Goal: Task Accomplishment & Management: Manage account settings

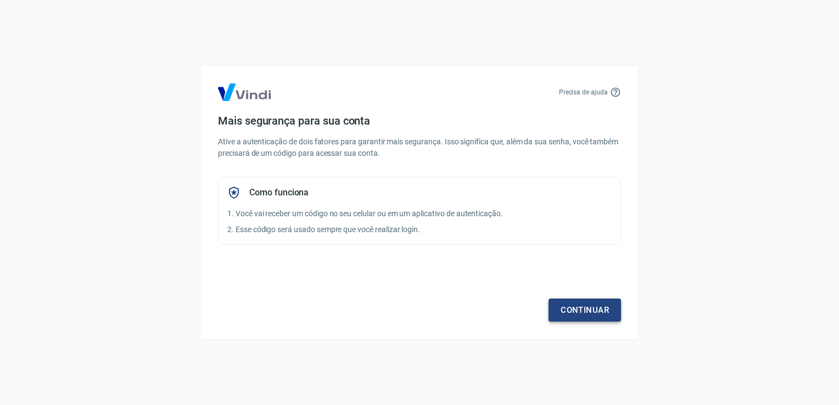
click at [595, 310] on link "Continuar" at bounding box center [584, 310] width 72 height 23
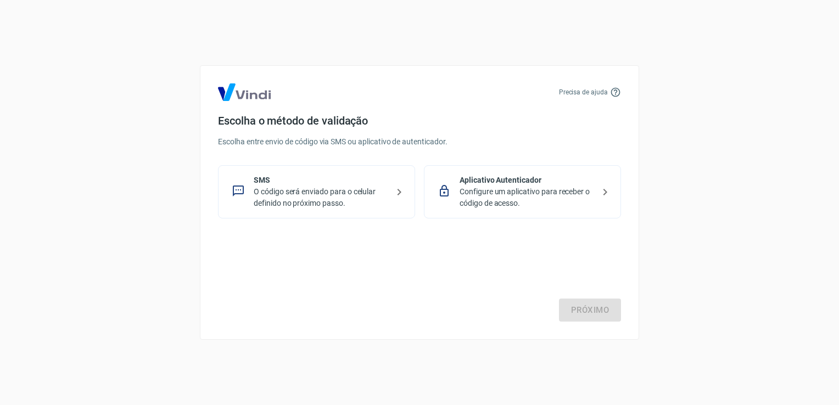
click at [572, 190] on p "Configure um aplicativo para receber o código de acesso." at bounding box center [526, 197] width 134 height 23
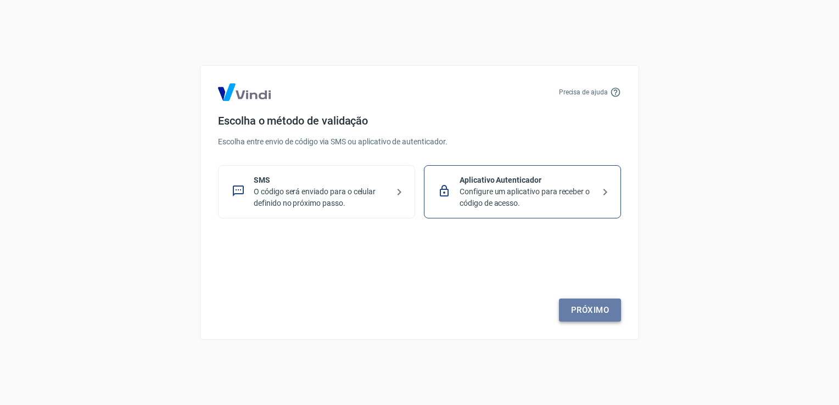
click at [598, 319] on link "Próximo" at bounding box center [590, 310] width 62 height 23
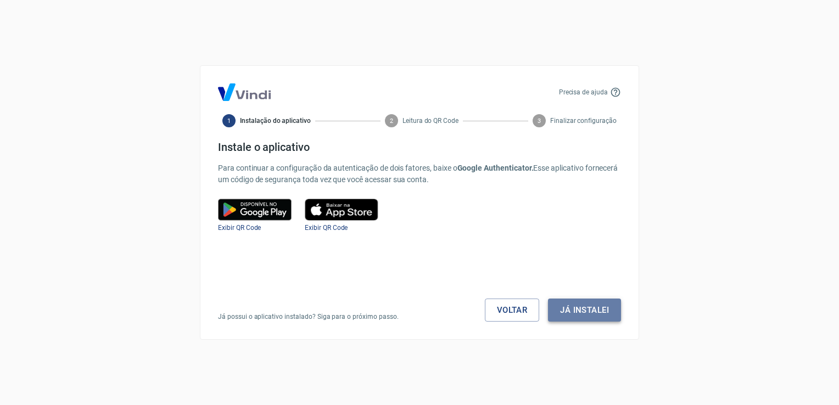
click at [595, 307] on button "Já instalei" at bounding box center [584, 310] width 73 height 23
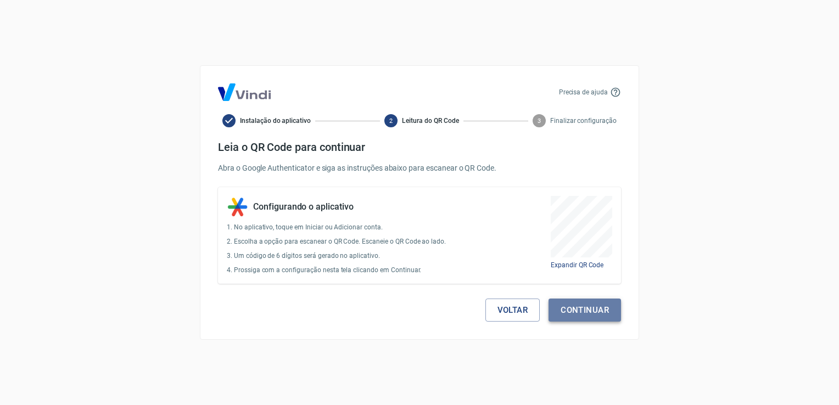
click at [604, 317] on button "Continuar" at bounding box center [584, 310] width 72 height 23
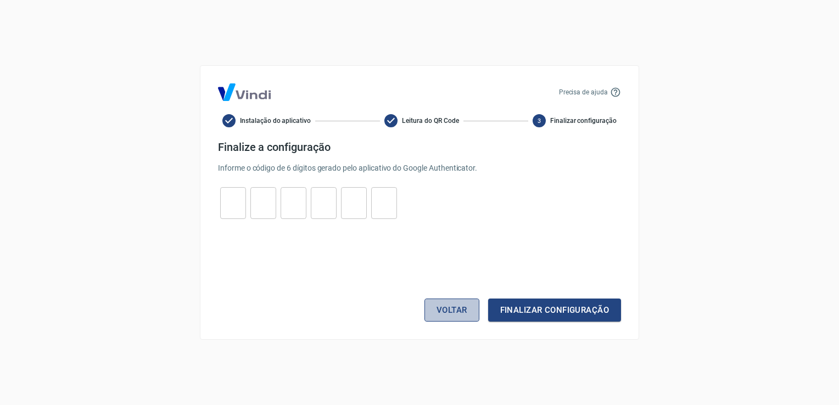
click at [461, 306] on button "Voltar" at bounding box center [451, 310] width 55 height 23
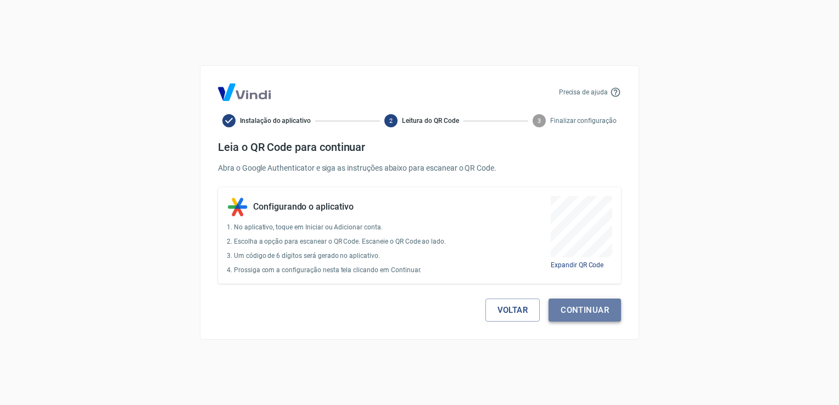
click at [605, 318] on button "Continuar" at bounding box center [584, 310] width 72 height 23
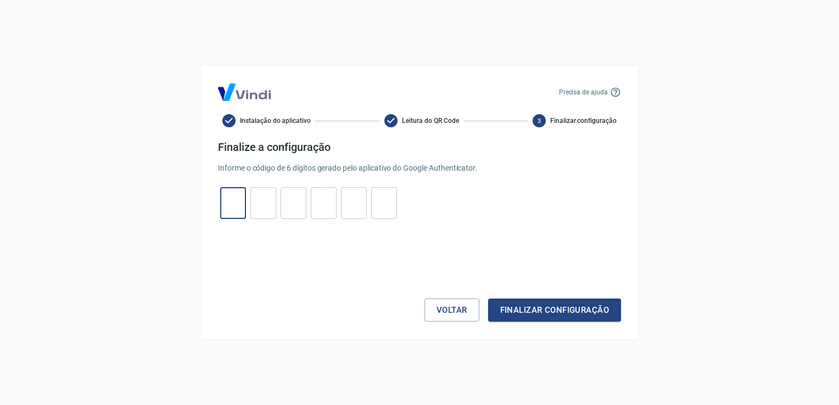
click at [235, 198] on input "tel" at bounding box center [233, 204] width 26 height 24
type input "6"
type input "7"
type input "1"
type input "4"
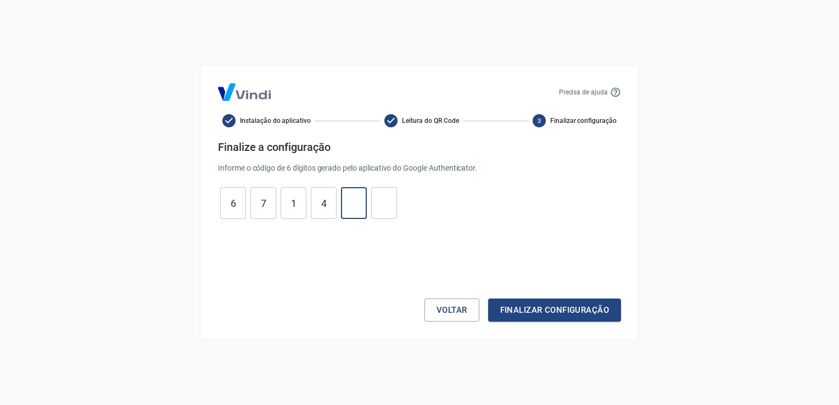
type input "8"
type input "7"
click at [488, 299] on button "Finalizar configuração" at bounding box center [554, 310] width 133 height 23
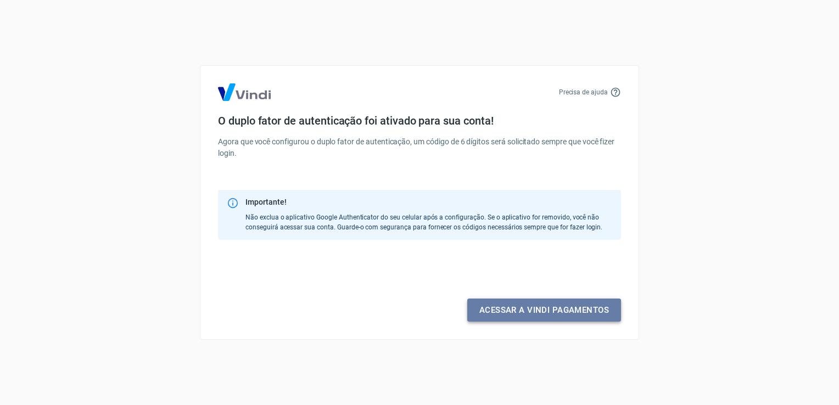
click at [520, 300] on link "Acessar a Vindi pagamentos" at bounding box center [544, 310] width 154 height 23
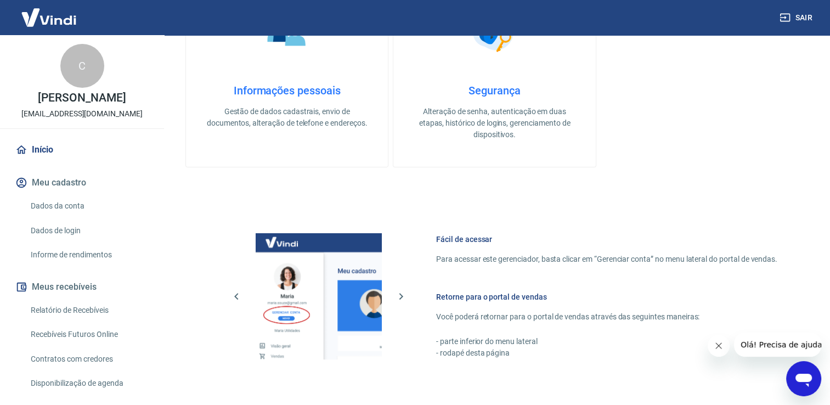
scroll to position [146, 0]
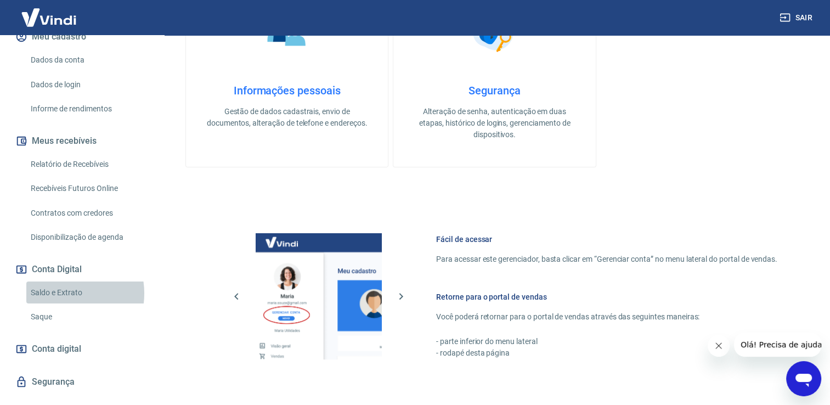
click at [59, 304] on link "Saldo e Extrato" at bounding box center [88, 293] width 125 height 23
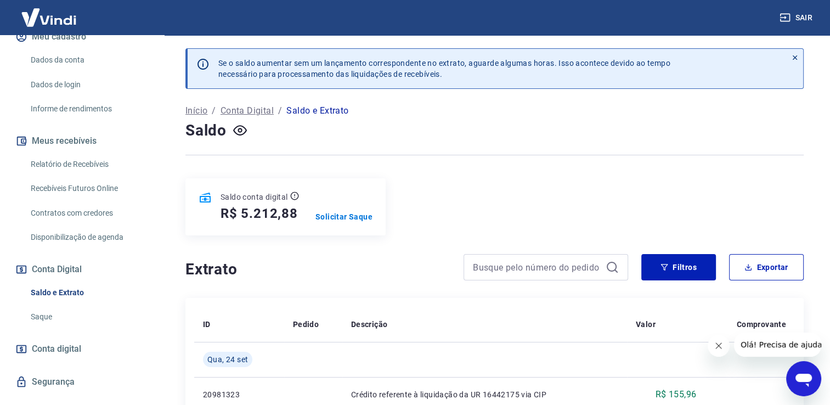
drag, startPoint x: 1437, startPoint y: 681, endPoint x: 711, endPoint y: 346, distance: 799.6
click at [711, 346] on button "Fechar mensagem da empresa" at bounding box center [719, 346] width 22 height 22
click at [513, 188] on div "Saldo conta digital R$ 5.212,88 Solicitar Saque" at bounding box center [495, 206] width 619 height 57
click at [692, 183] on div "Saldo conta digital R$ 5.212,88 Solicitar Saque" at bounding box center [495, 206] width 619 height 57
